Goal: Find specific page/section: Find specific page/section

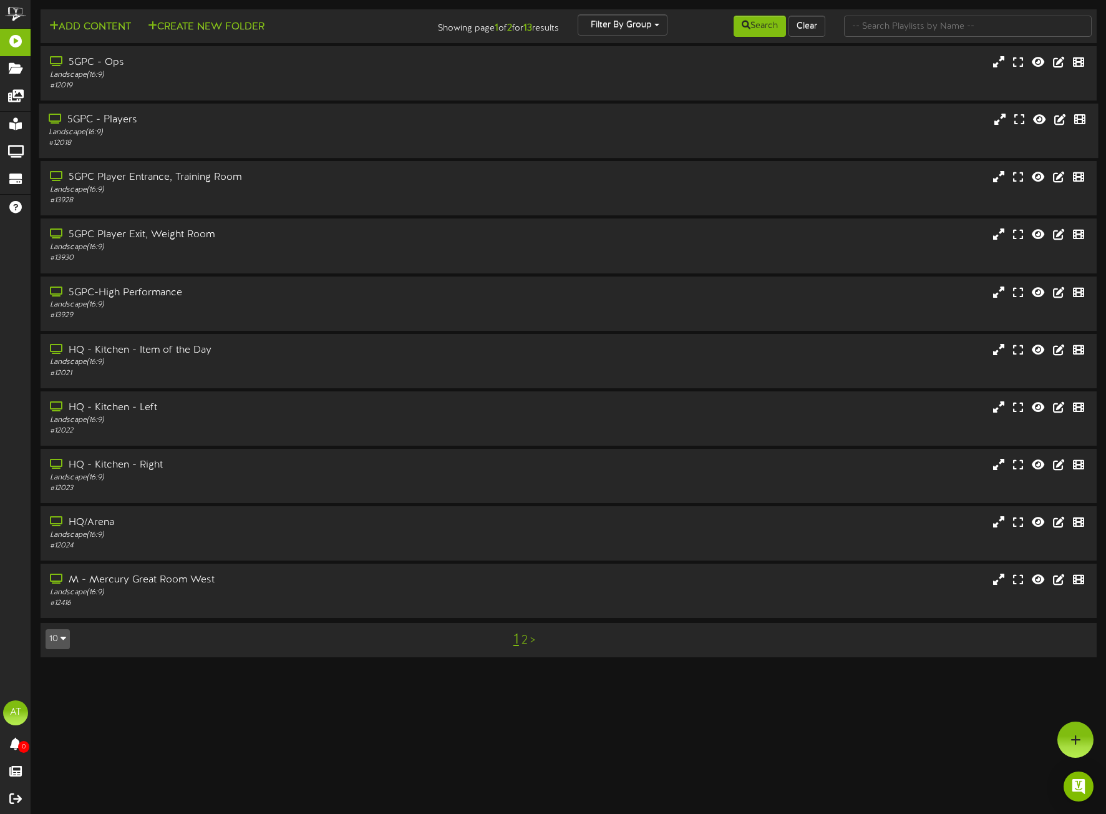
click at [158, 133] on div "Landscape ( 16:9 )" at bounding box center [260, 132] width 422 height 11
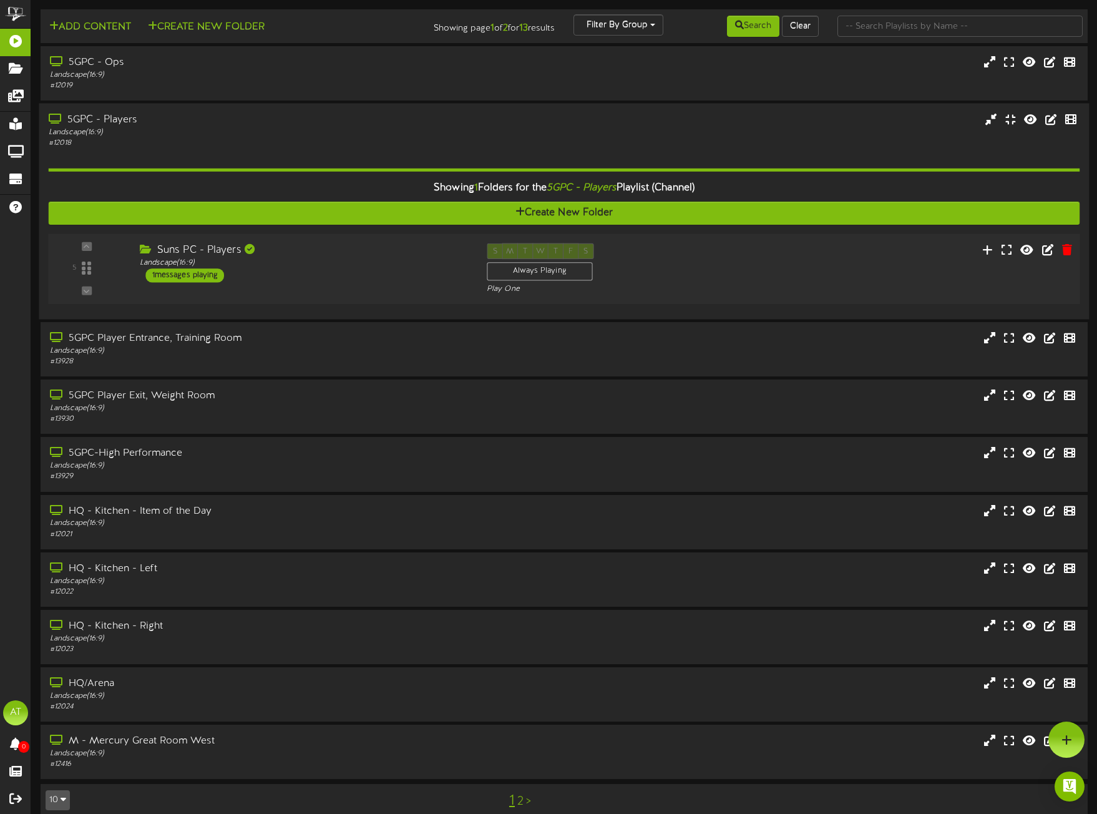
click at [414, 272] on div "Suns PC - Players Landscape ( 16:9 ) 1 messages playing" at bounding box center [303, 262] width 347 height 39
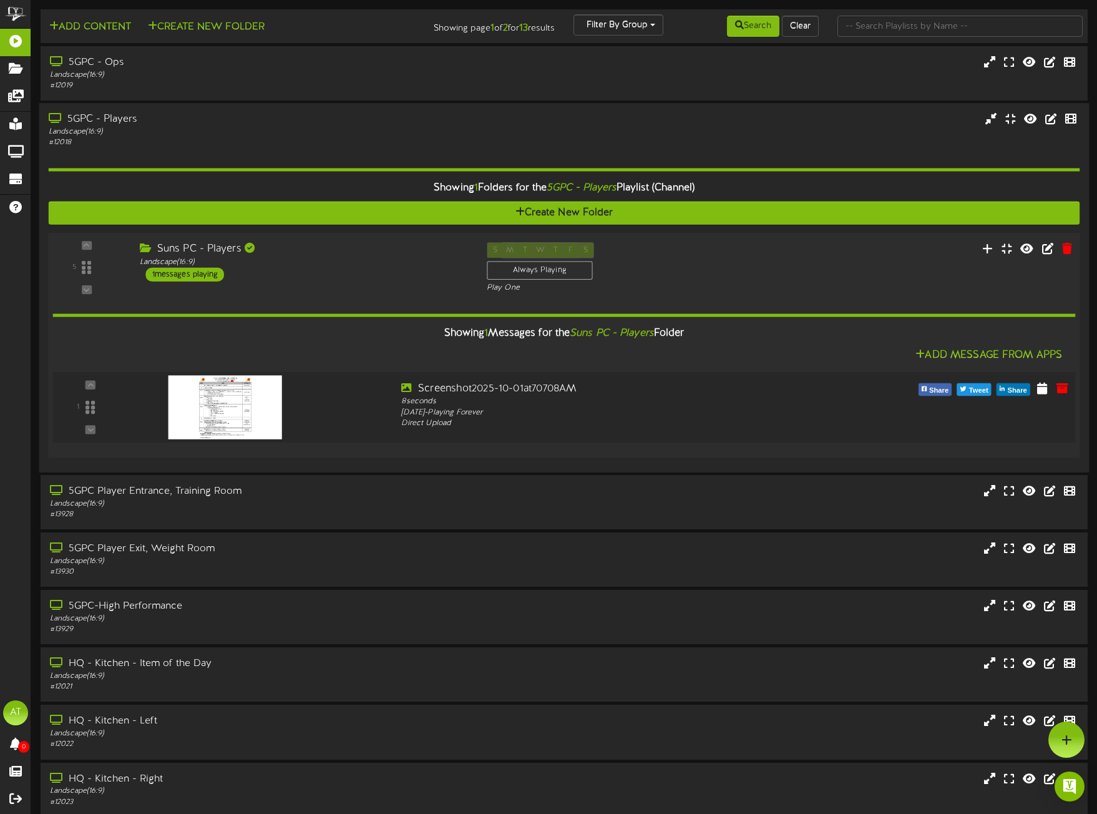
click at [281, 413] on img at bounding box center [225, 407] width 114 height 64
